Goal: Find specific page/section: Find specific page/section

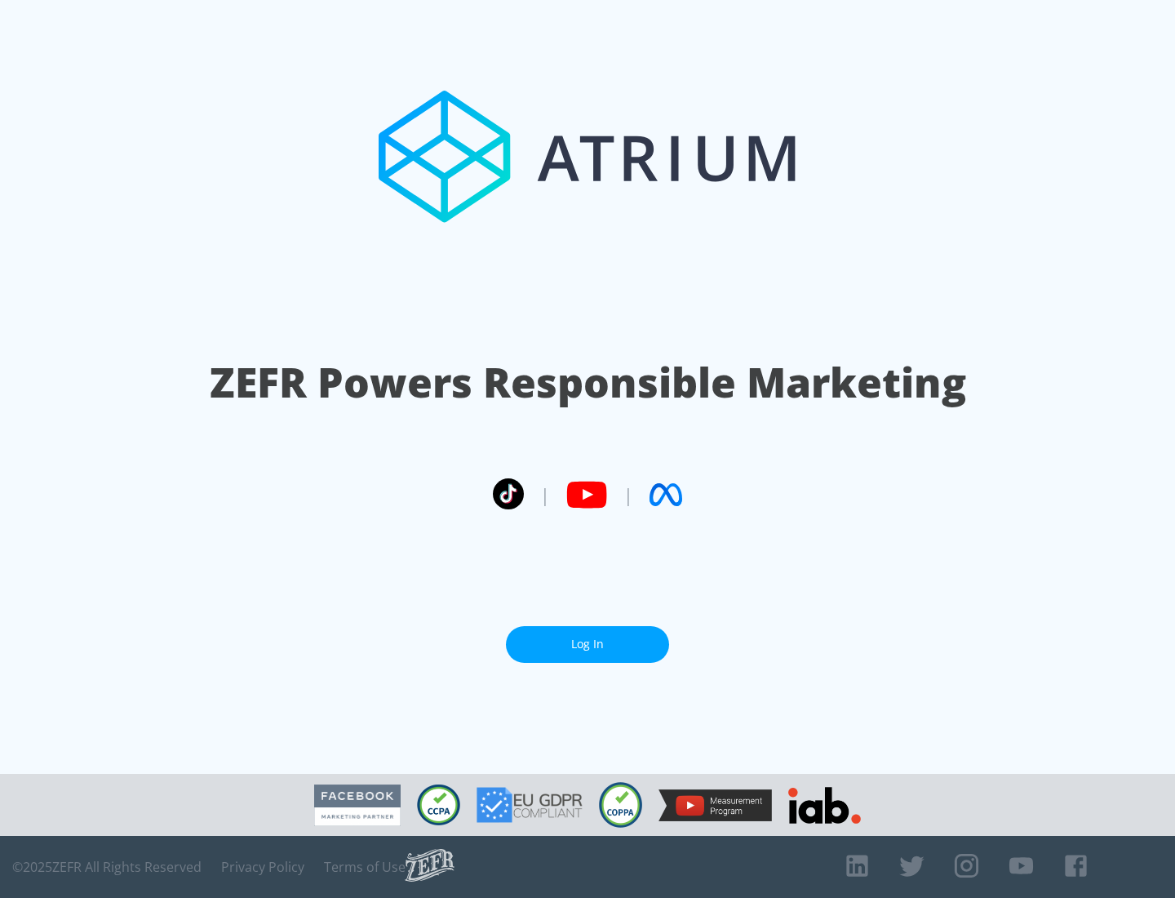
click at [588, 637] on link "Log In" at bounding box center [587, 644] width 163 height 37
